Goal: Navigation & Orientation: Find specific page/section

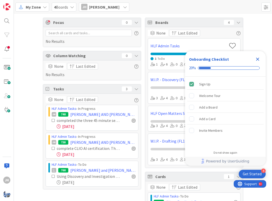
click at [260, 60] on icon "Close Checklist" at bounding box center [258, 59] width 6 height 6
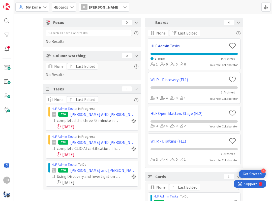
click at [169, 46] on link "HLF Admin Tasks" at bounding box center [189, 46] width 76 height 6
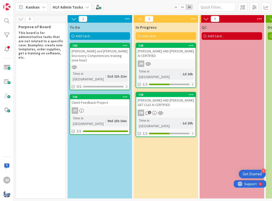
click at [112, 99] on div "Client Feedback Project" at bounding box center [99, 102] width 59 height 7
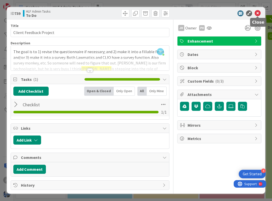
click at [259, 13] on icon at bounding box center [258, 13] width 6 height 6
click at [255, 12] on icon at bounding box center [258, 13] width 6 height 6
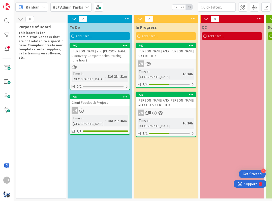
click at [66, 4] on div "HLF Admin Tasks" at bounding box center [70, 7] width 41 height 9
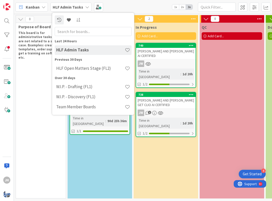
click at [66, 4] on div "HLF Admin Tasks" at bounding box center [70, 7] width 41 height 9
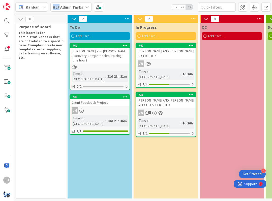
click at [66, 4] on div "HLF Admin Tasks" at bounding box center [70, 7] width 41 height 9
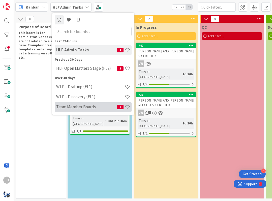
click at [71, 104] on div "Team Member Boards 2" at bounding box center [93, 107] width 77 height 10
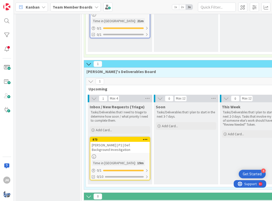
scroll to position [148, 0]
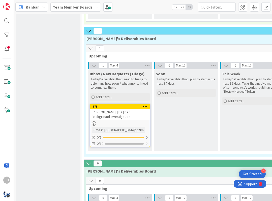
click at [146, 122] on div at bounding box center [119, 124] width 59 height 4
